Goal: Task Accomplishment & Management: Use online tool/utility

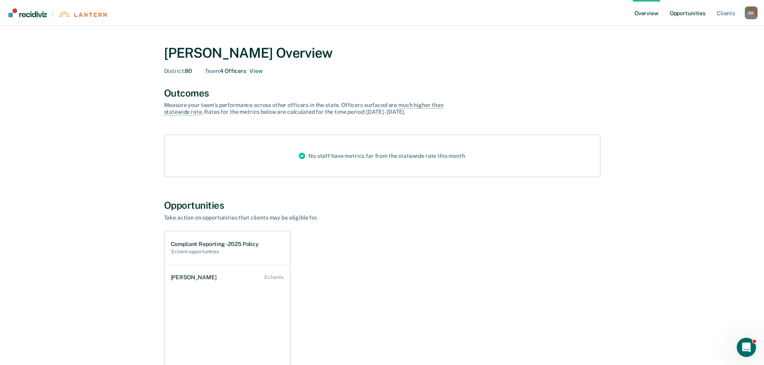
click at [696, 14] on link "Opportunities" at bounding box center [687, 13] width 39 height 26
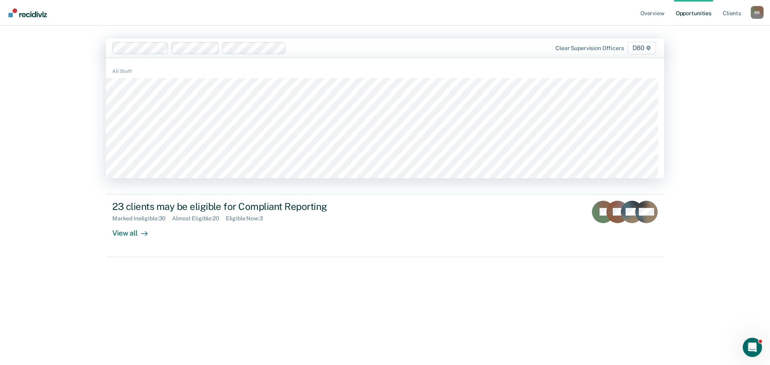
click at [314, 50] on div at bounding box center [392, 47] width 204 height 9
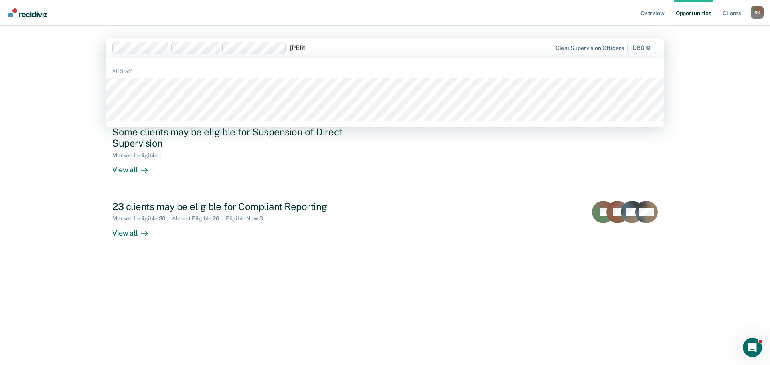
type input "[PERSON_NAME]"
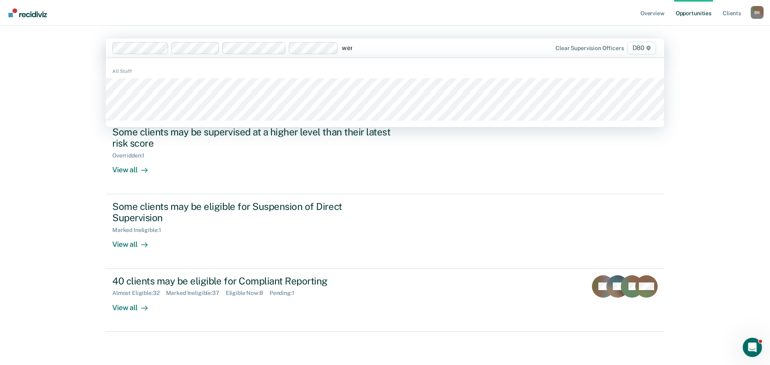
type input "wend"
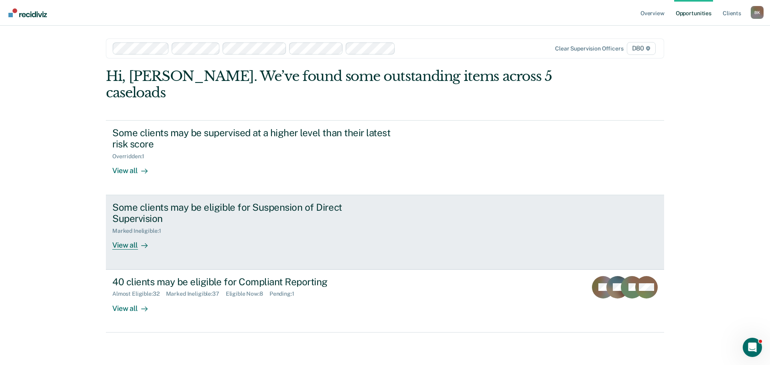
click at [128, 235] on div "View all" at bounding box center [134, 243] width 45 height 16
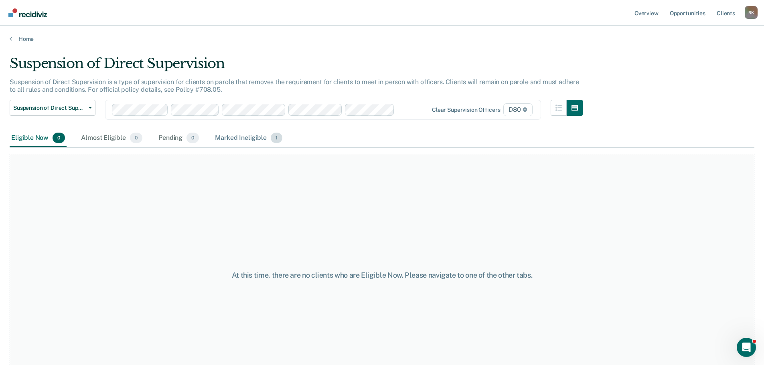
click at [233, 137] on div "Marked Ineligible 1" at bounding box center [248, 139] width 71 height 18
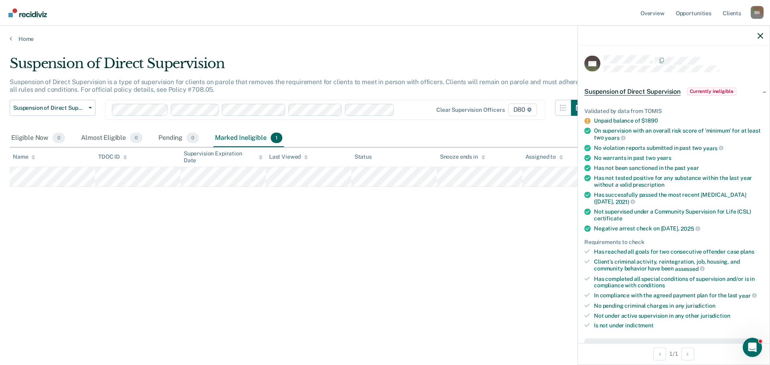
click at [765, 34] on div at bounding box center [674, 36] width 192 height 20
click at [764, 36] on div at bounding box center [674, 36] width 192 height 20
click at [763, 36] on icon "button" at bounding box center [761, 36] width 6 height 6
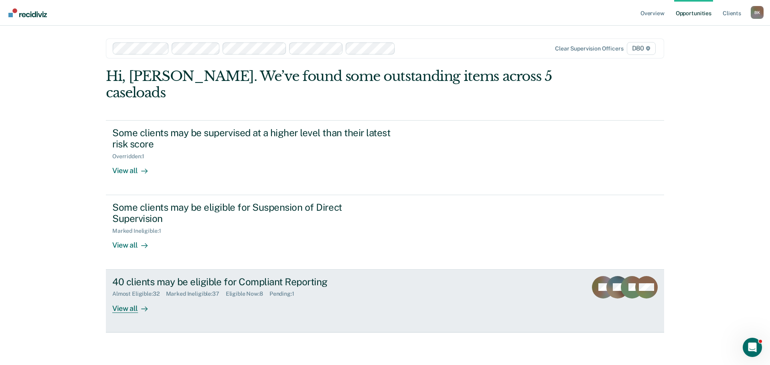
click at [135, 298] on div "View all" at bounding box center [134, 306] width 45 height 16
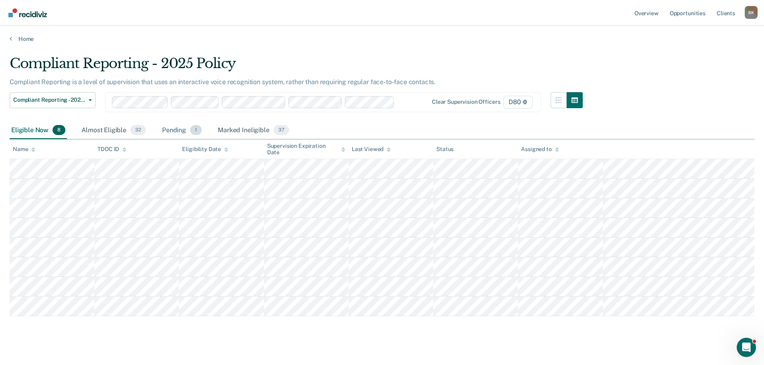
drag, startPoint x: 178, startPoint y: 129, endPoint x: 170, endPoint y: 137, distance: 11.9
click at [178, 129] on div "Pending 1" at bounding box center [181, 131] width 43 height 18
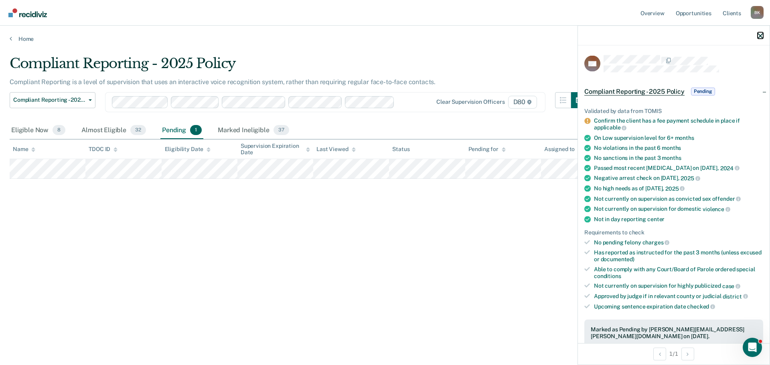
click at [759, 36] on icon "button" at bounding box center [761, 36] width 6 height 6
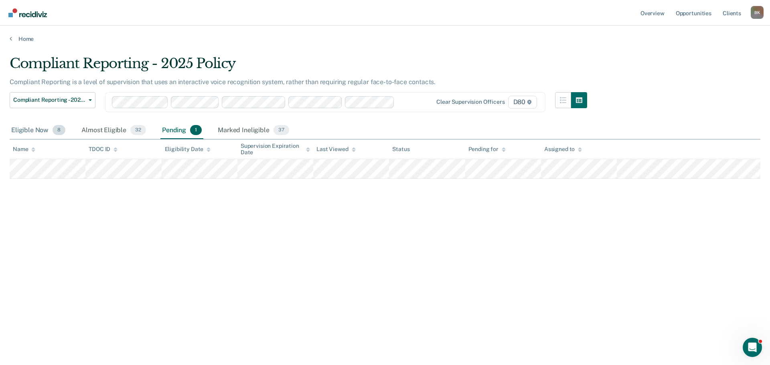
click at [33, 131] on div "Eligible Now 8" at bounding box center [38, 131] width 57 height 18
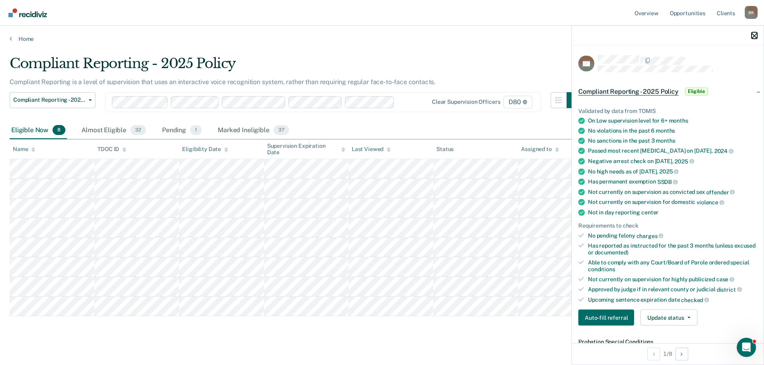
click at [754, 35] on icon "button" at bounding box center [755, 36] width 6 height 6
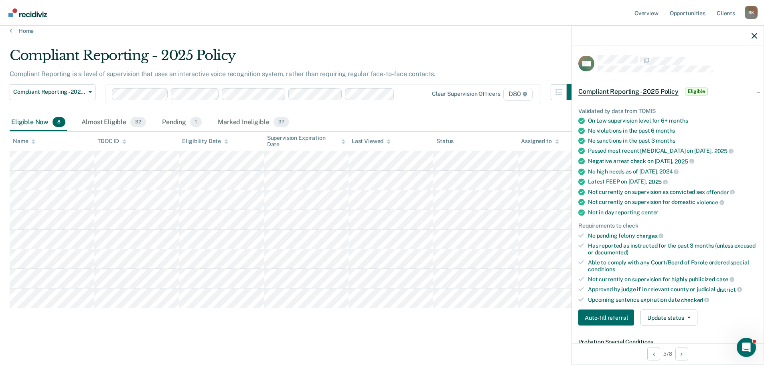
scroll to position [9, 0]
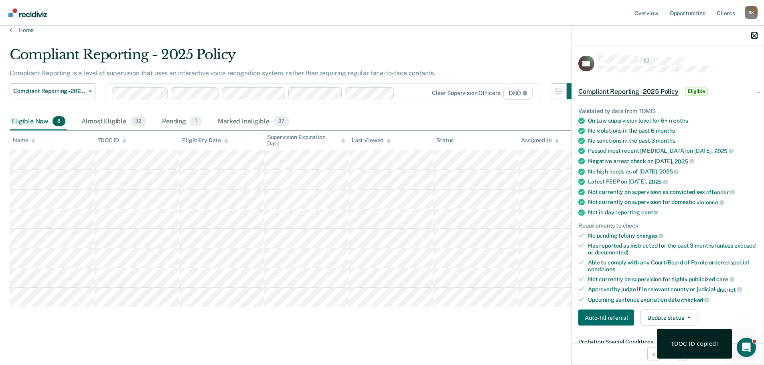
drag, startPoint x: 756, startPoint y: 35, endPoint x: 745, endPoint y: 42, distance: 12.8
click at [756, 35] on icon "button" at bounding box center [755, 36] width 6 height 6
click at [755, 35] on icon "button" at bounding box center [755, 36] width 6 height 6
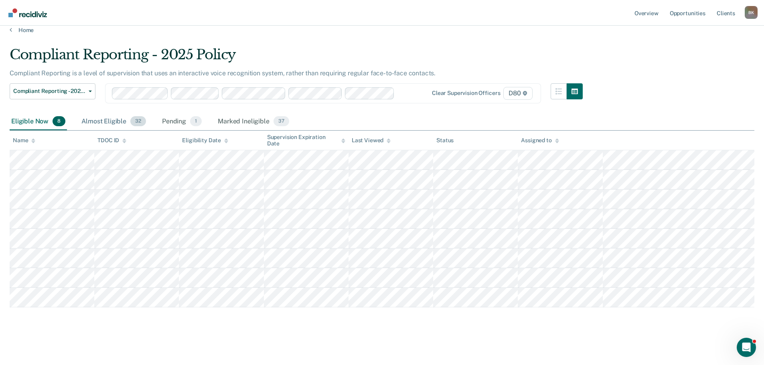
click at [107, 120] on div "Almost Eligible 32" at bounding box center [114, 122] width 68 height 18
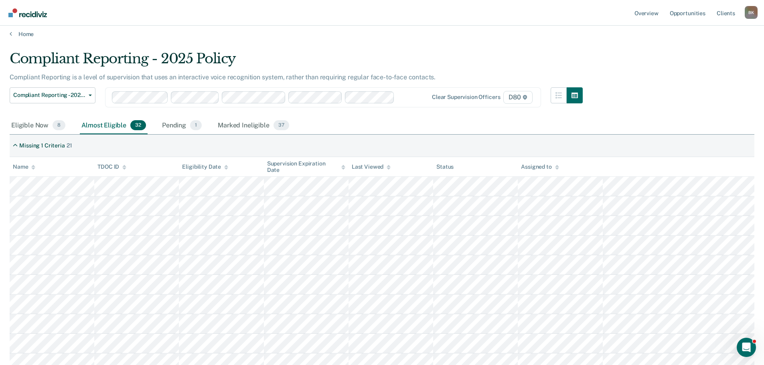
scroll to position [0, 0]
